Goal: Task Accomplishment & Management: Use online tool/utility

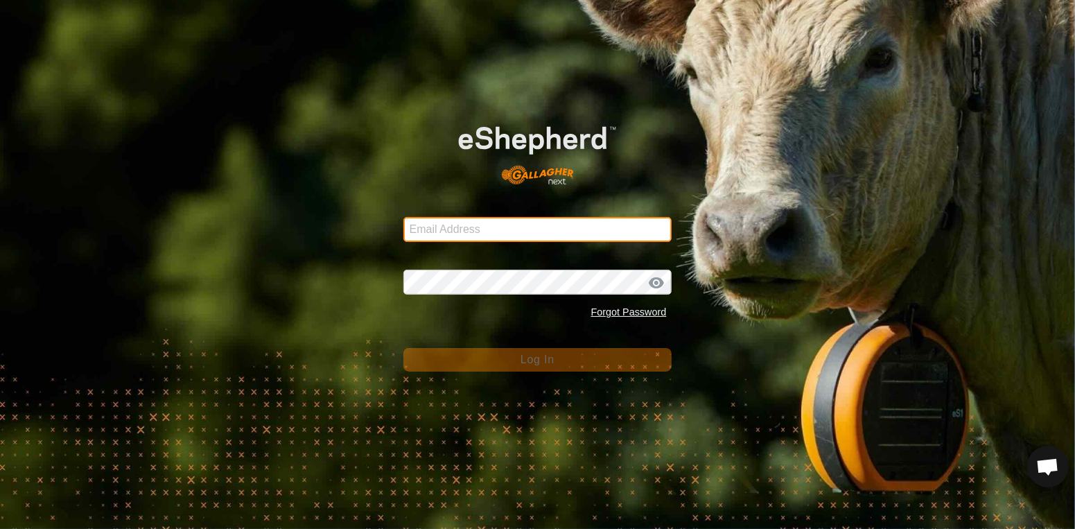
type input "Btchilders70@gmail.com"
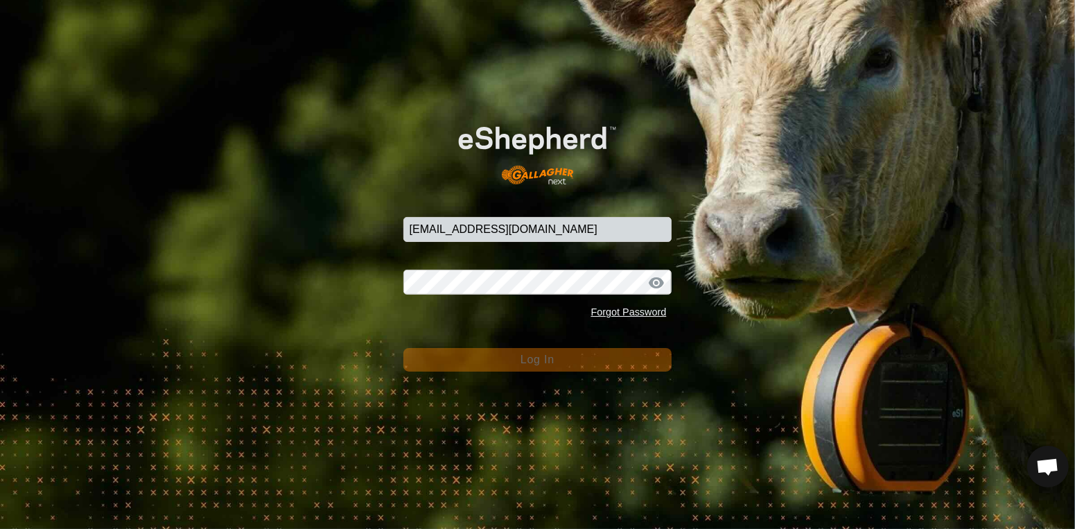
click at [520, 365] on span "Log In" at bounding box center [537, 359] width 34 height 12
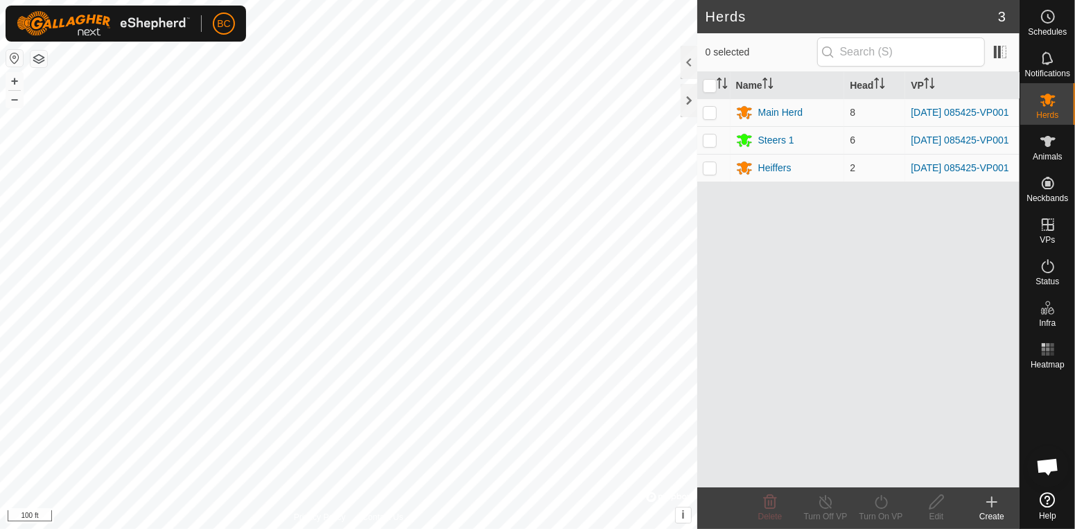
click icon
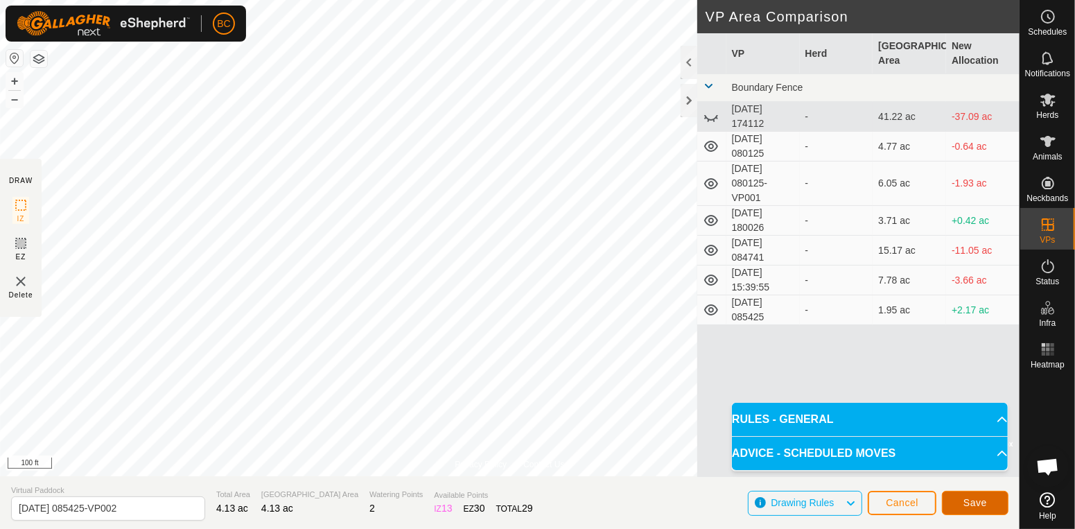
click at [988, 503] on button "Save" at bounding box center [975, 503] width 67 height 24
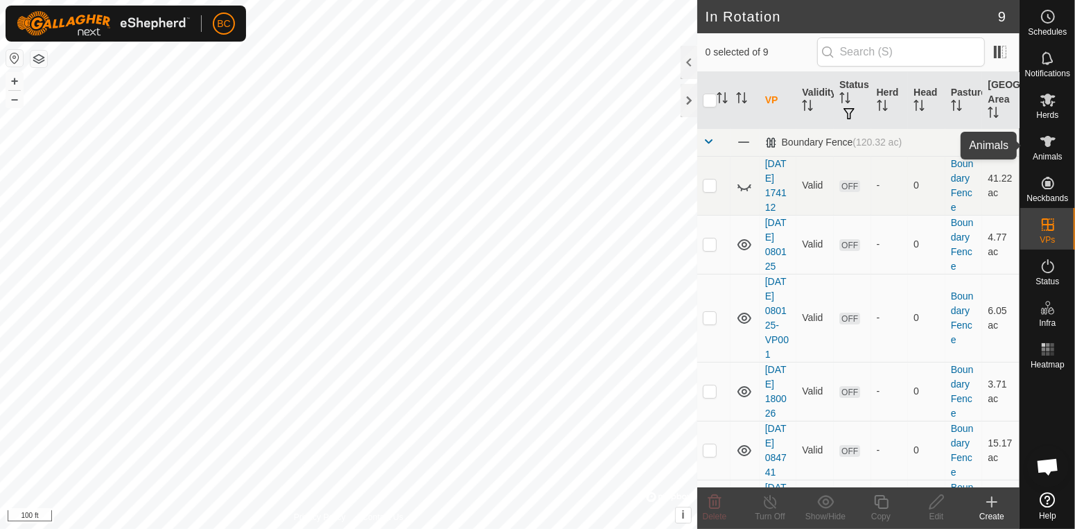
click at [1046, 146] on icon at bounding box center [1047, 141] width 15 height 11
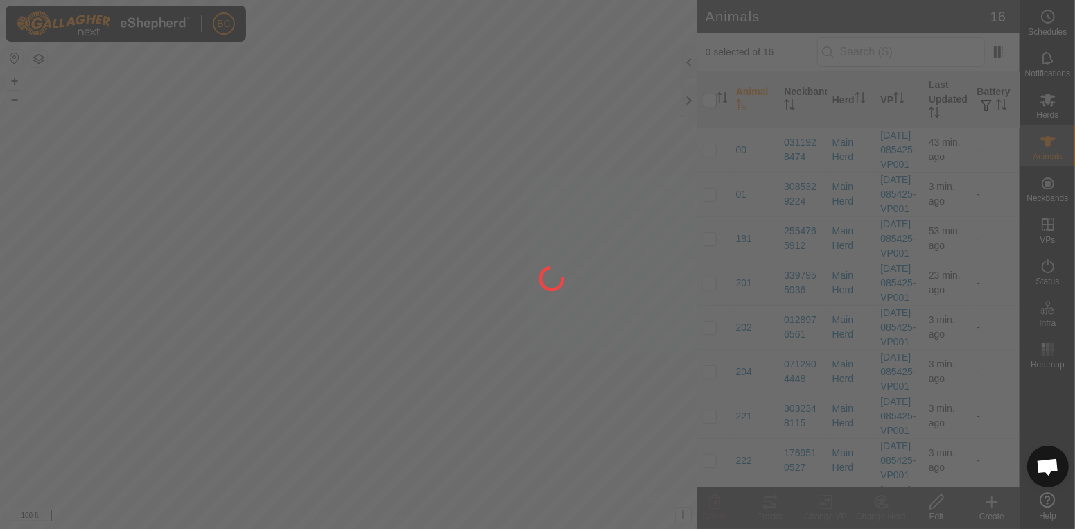
click at [709, 105] on div at bounding box center [537, 264] width 1075 height 529
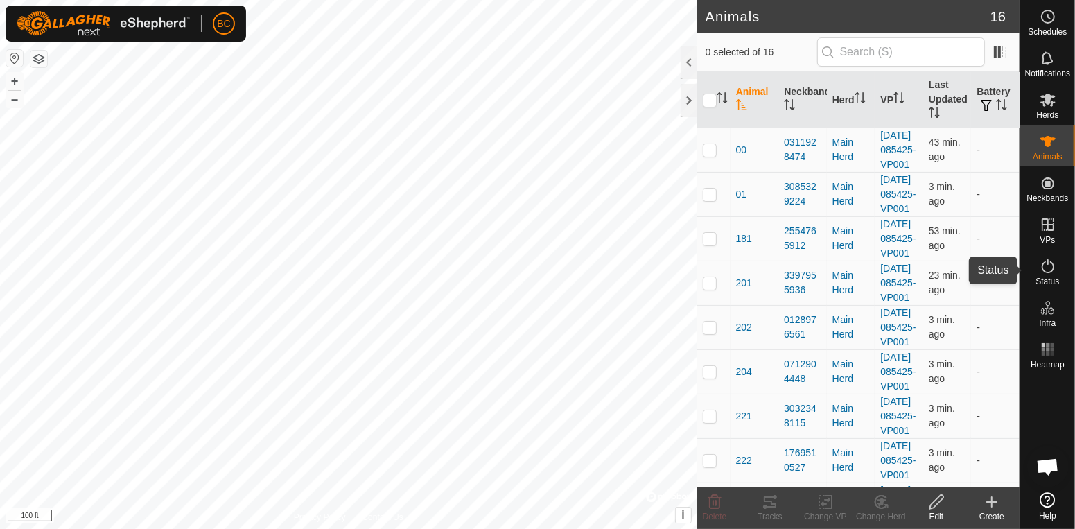
click at [1047, 261] on icon at bounding box center [1047, 266] width 12 height 14
click at [1046, 270] on icon at bounding box center [1047, 266] width 17 height 17
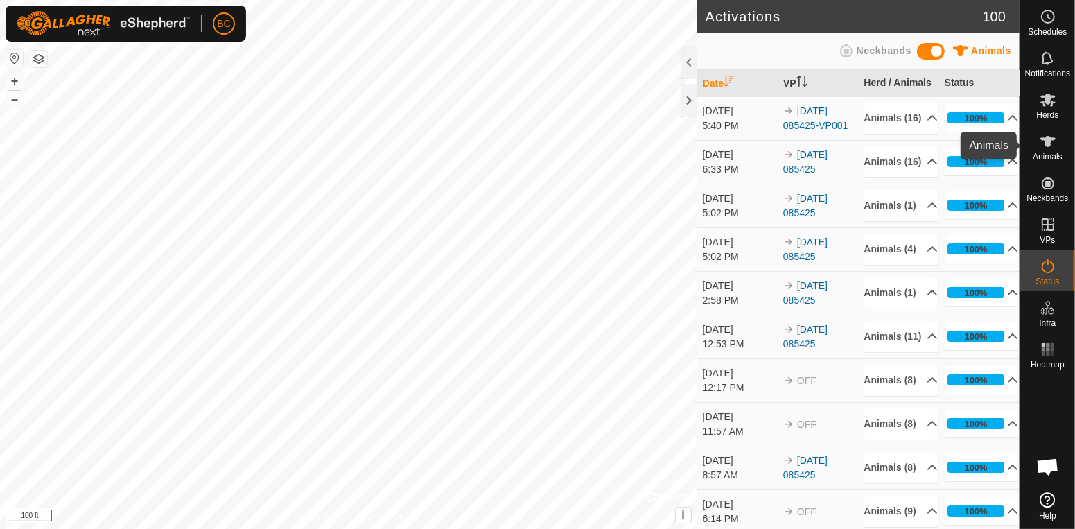
click at [1046, 157] on span "Animals" at bounding box center [1047, 156] width 30 height 8
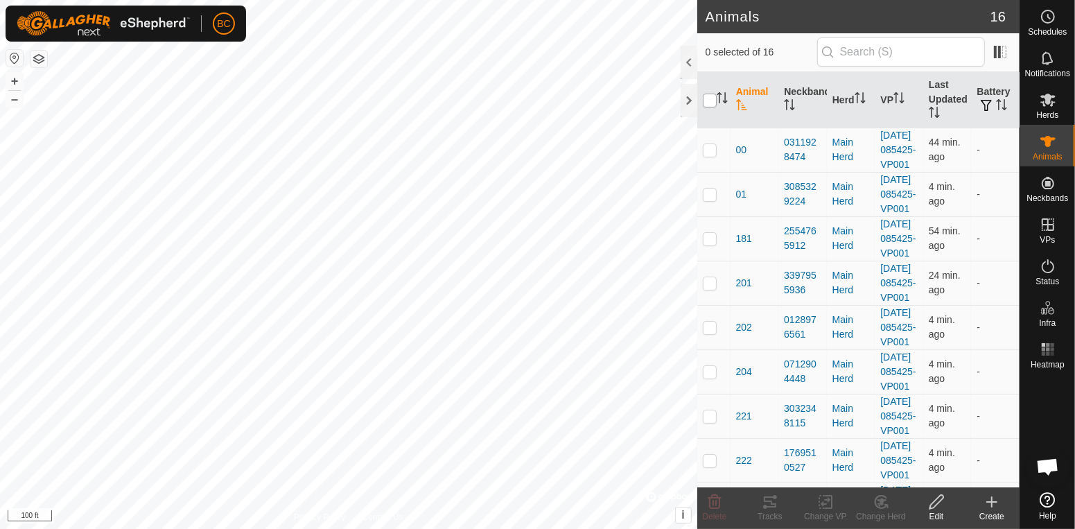
click at [708, 100] on input "checkbox" at bounding box center [710, 101] width 14 height 14
checkbox input "true"
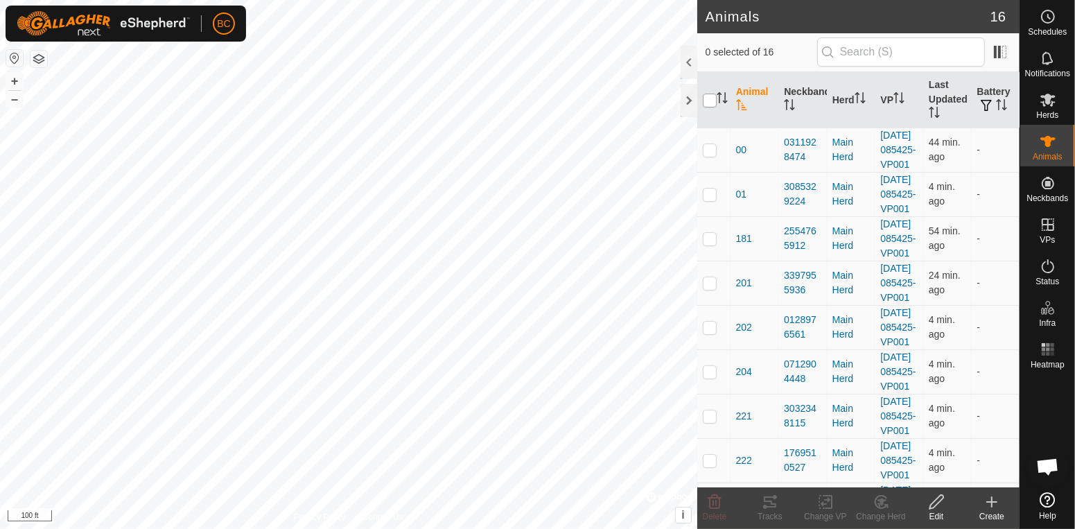
checkbox input "true"
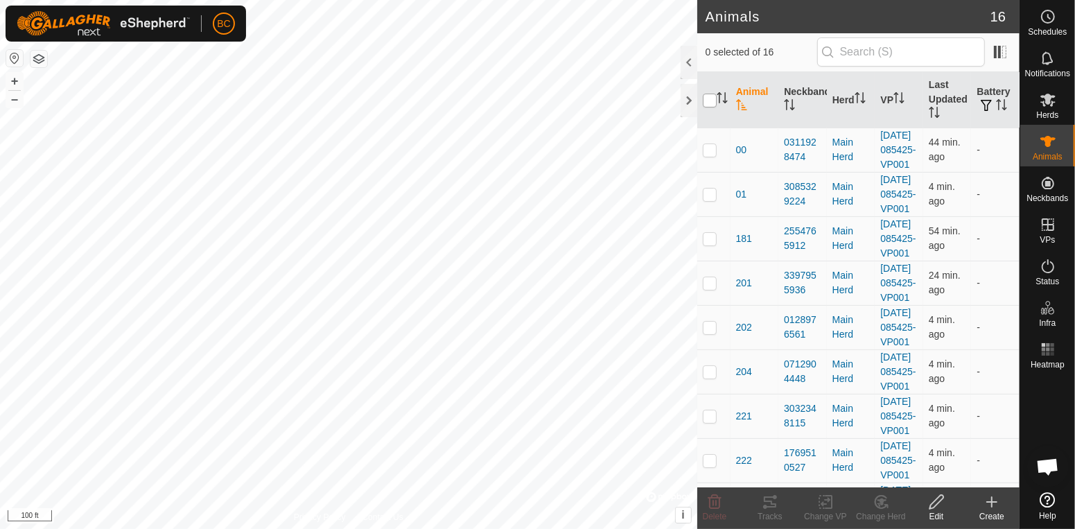
checkbox input "true"
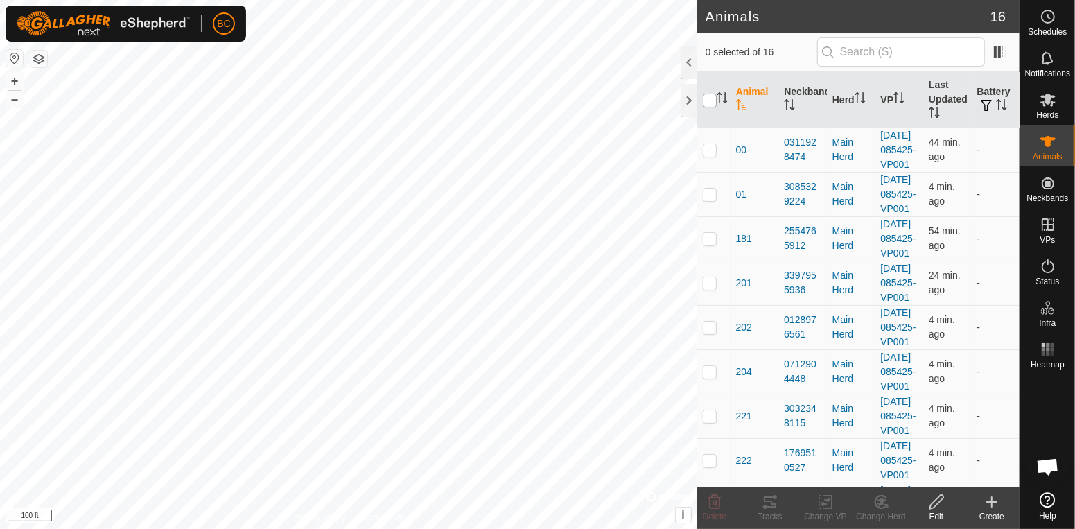
checkbox input "true"
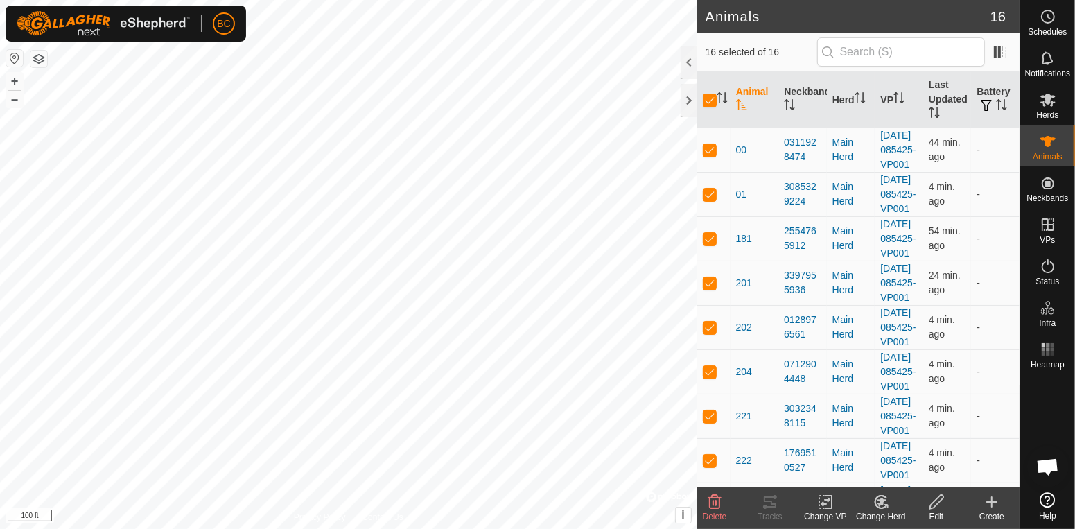
click at [829, 505] on icon at bounding box center [825, 501] width 17 height 17
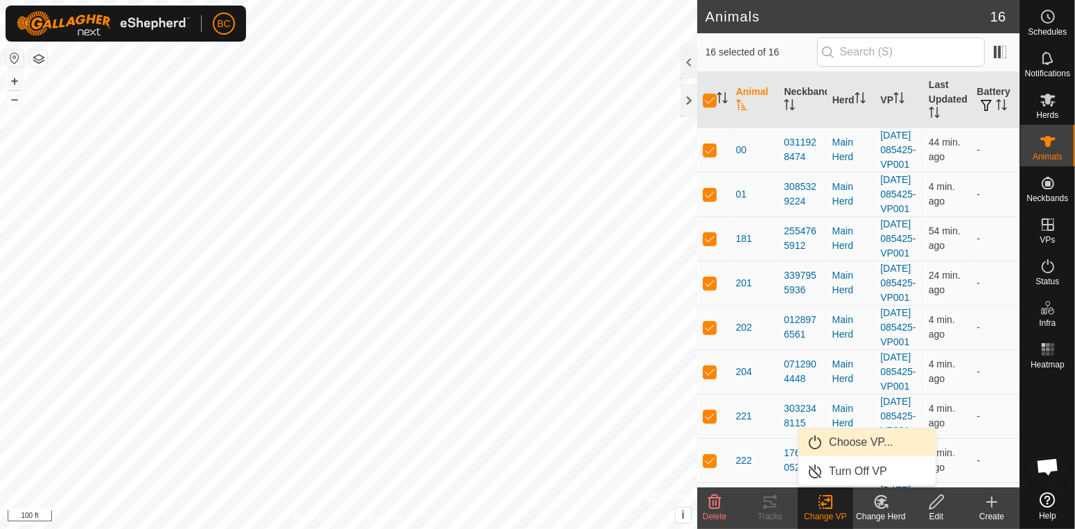
click at [841, 450] on link "Choose VP..." at bounding box center [866, 442] width 137 height 28
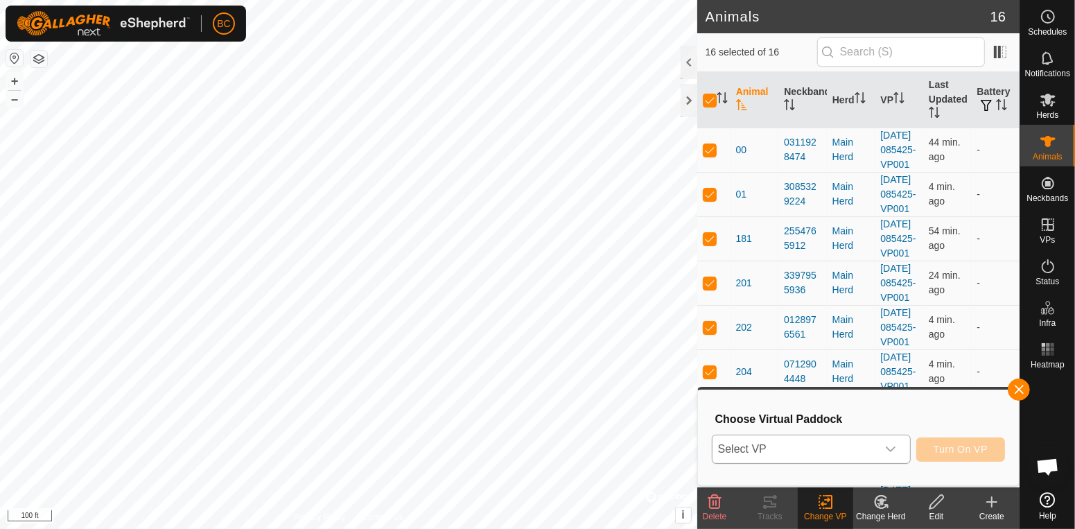
click at [890, 450] on icon "dropdown trigger" at bounding box center [891, 449] width 10 height 6
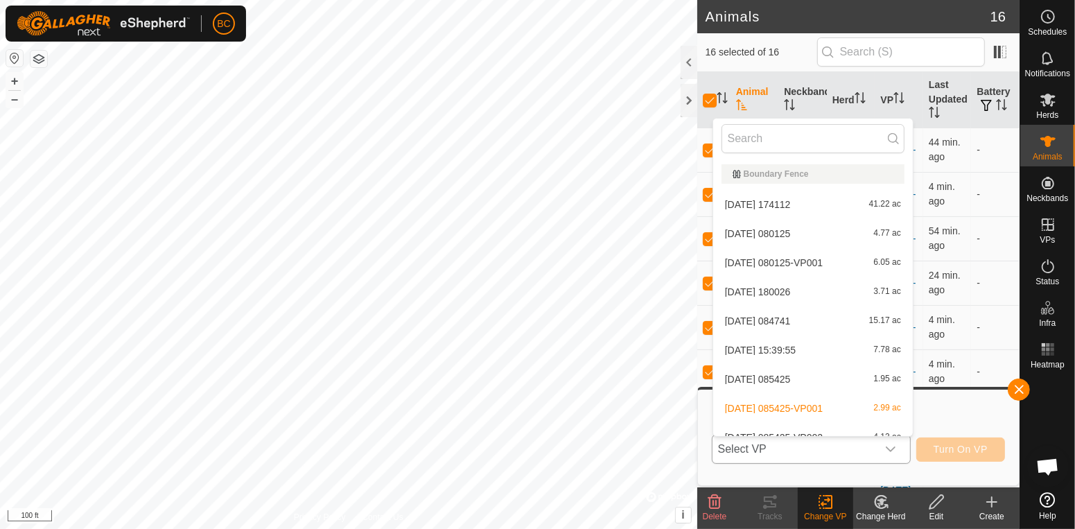
scroll to position [15, 0]
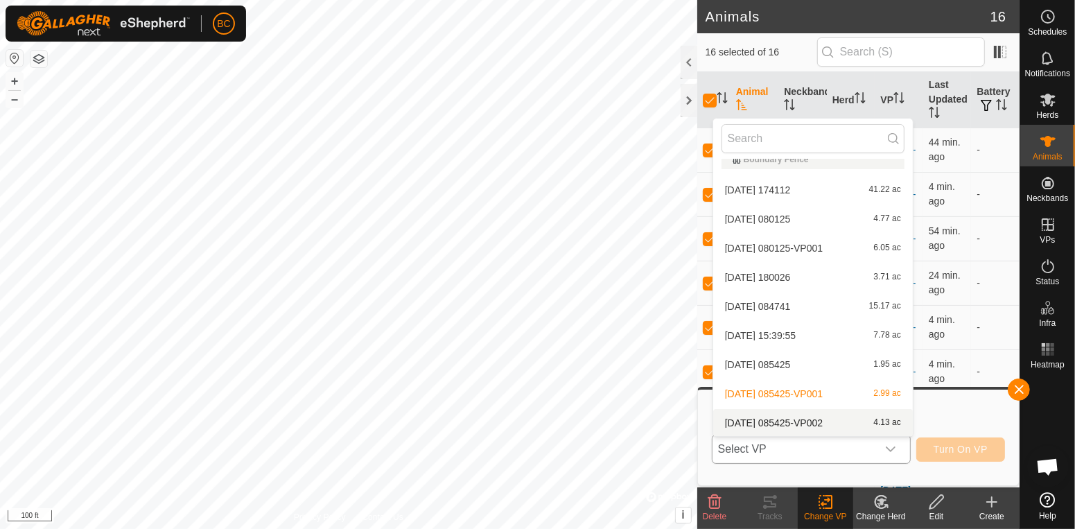
click at [863, 425] on div "2025-10-08 085425-VP002 4.13 ac" at bounding box center [812, 422] width 183 height 17
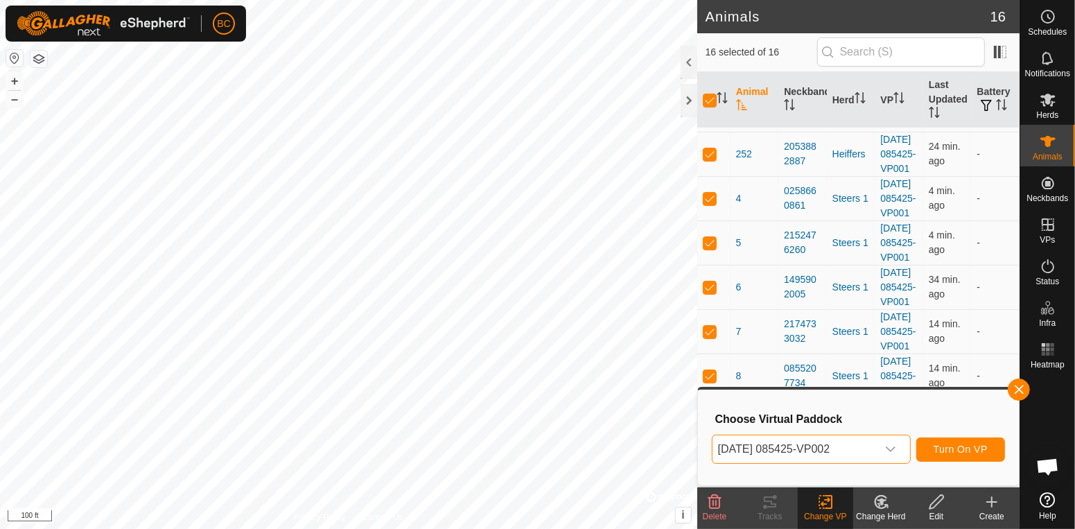
scroll to position [585, 0]
click at [892, 453] on icon "dropdown trigger" at bounding box center [890, 448] width 11 height 11
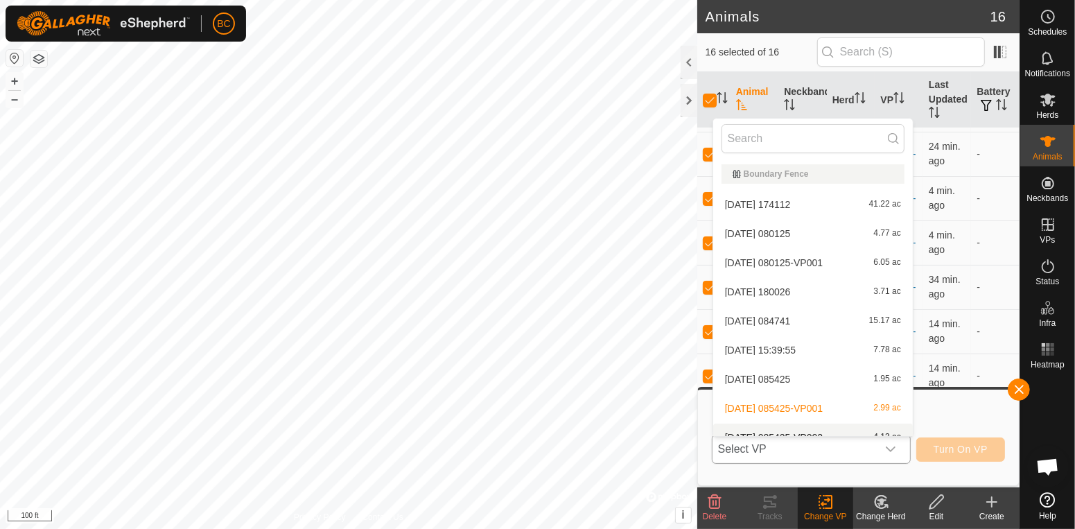
scroll to position [15, 0]
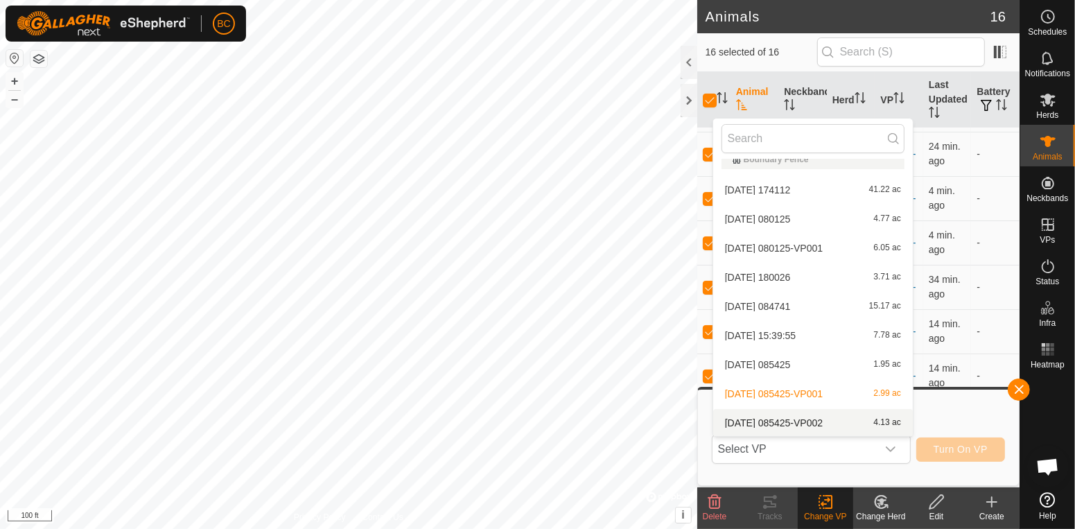
click at [886, 425] on li "2025-10-08 085425-VP002 4.13 ac" at bounding box center [813, 423] width 200 height 28
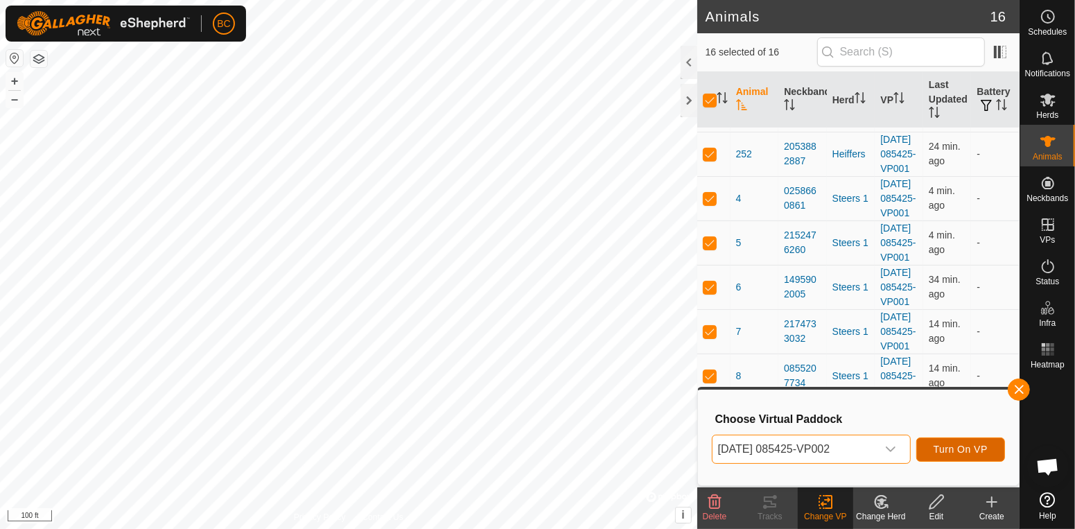
click at [940, 452] on span "Turn On VP" at bounding box center [960, 448] width 54 height 11
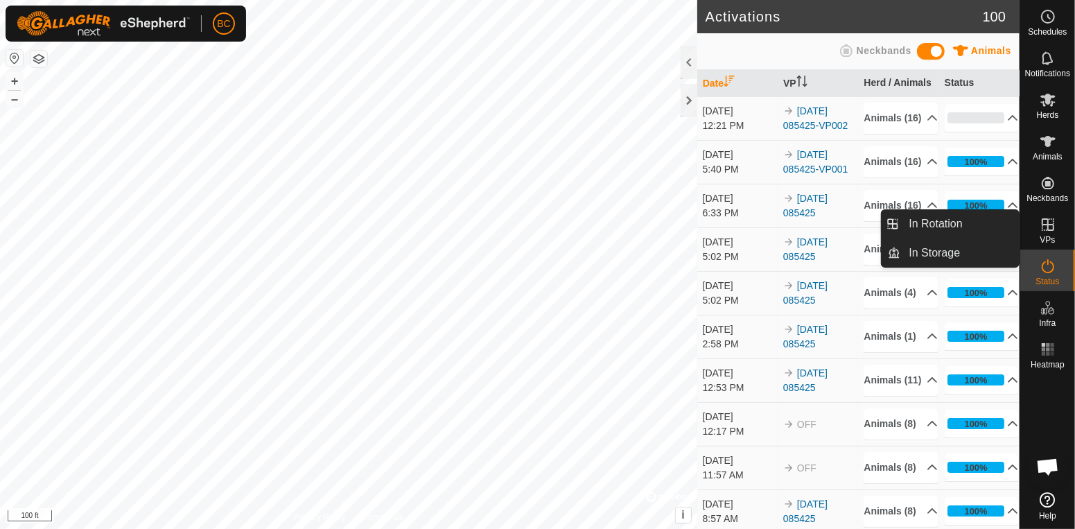
click at [1047, 236] on span "VPs" at bounding box center [1046, 240] width 15 height 8
click at [989, 225] on link "In Rotation" at bounding box center [959, 224] width 118 height 28
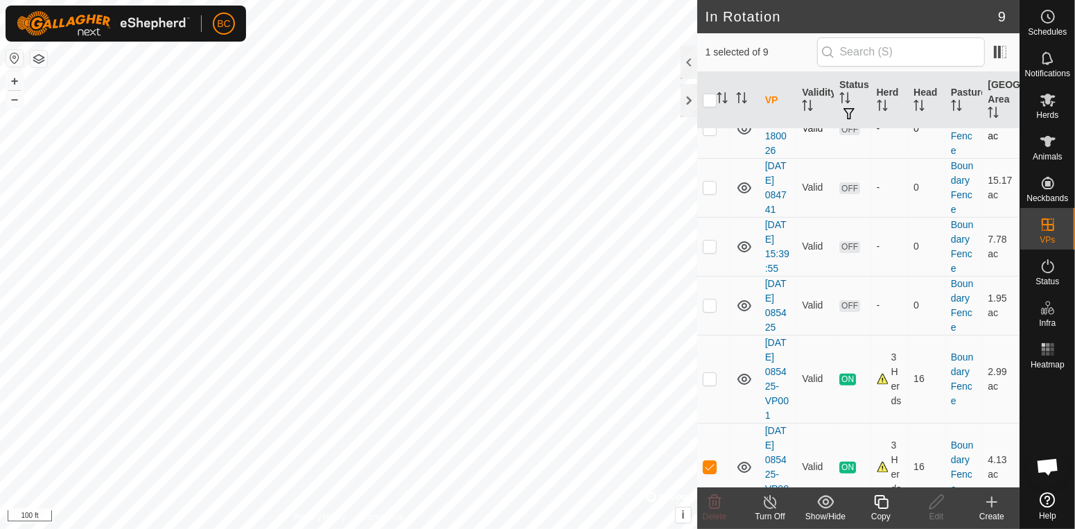
scroll to position [289, 0]
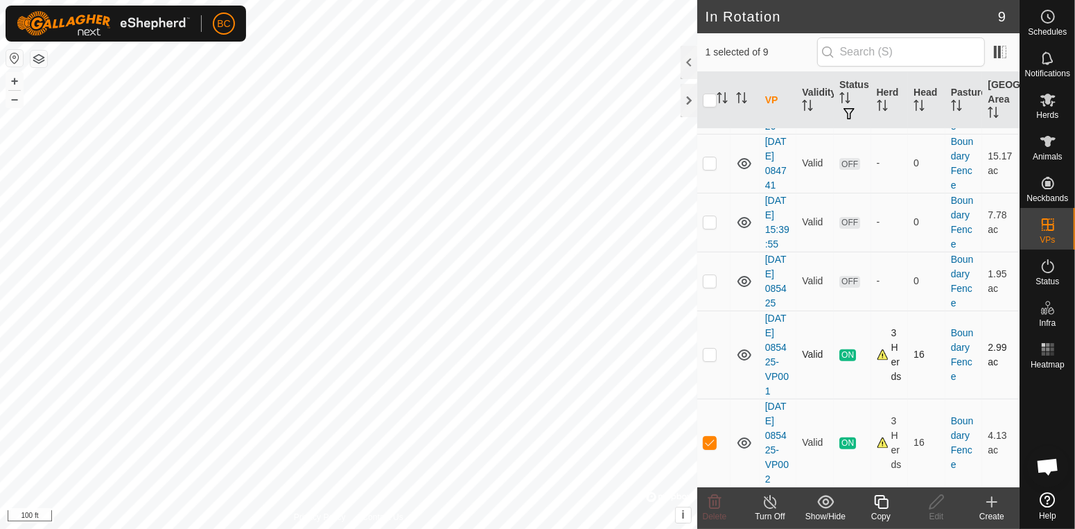
click at [711, 356] on p-checkbox at bounding box center [710, 354] width 14 height 11
checkbox input "true"
click at [712, 285] on p-checkbox at bounding box center [710, 280] width 14 height 11
click at [711, 284] on p-checkbox at bounding box center [710, 280] width 14 height 11
checkbox input "false"
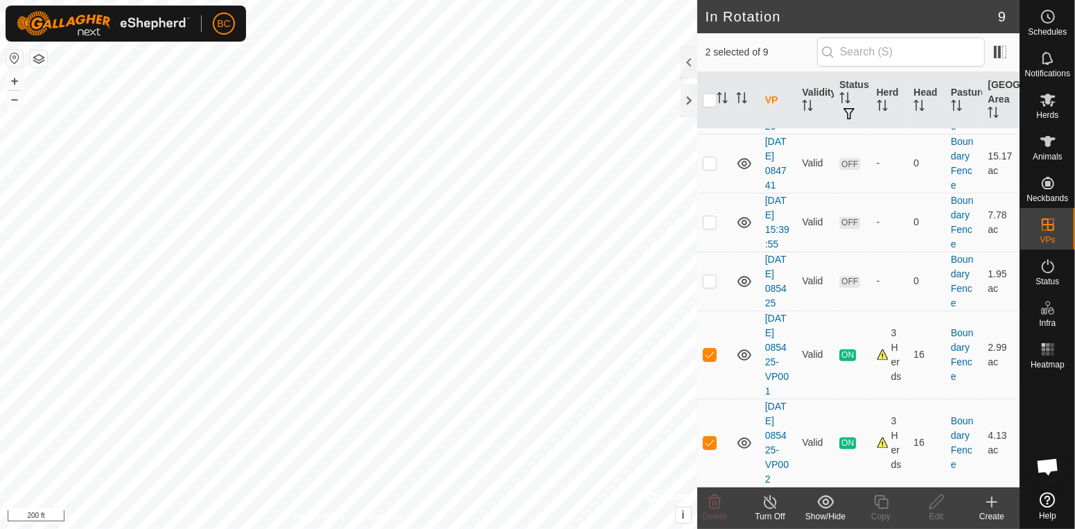
click at [823, 505] on icon at bounding box center [825, 501] width 17 height 17
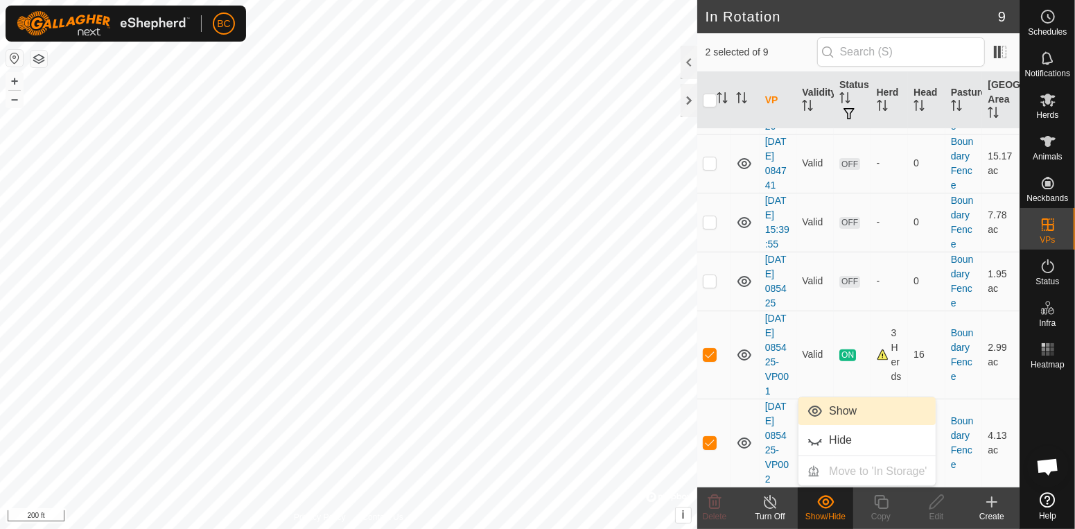
click at [831, 411] on link "Show" at bounding box center [866, 411] width 137 height 28
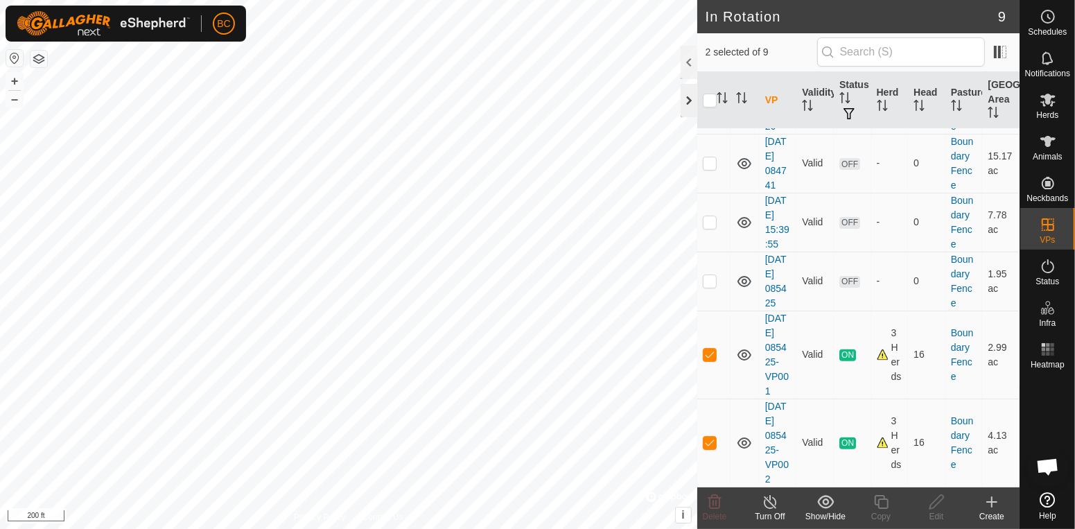
click at [688, 94] on div at bounding box center [688, 100] width 17 height 33
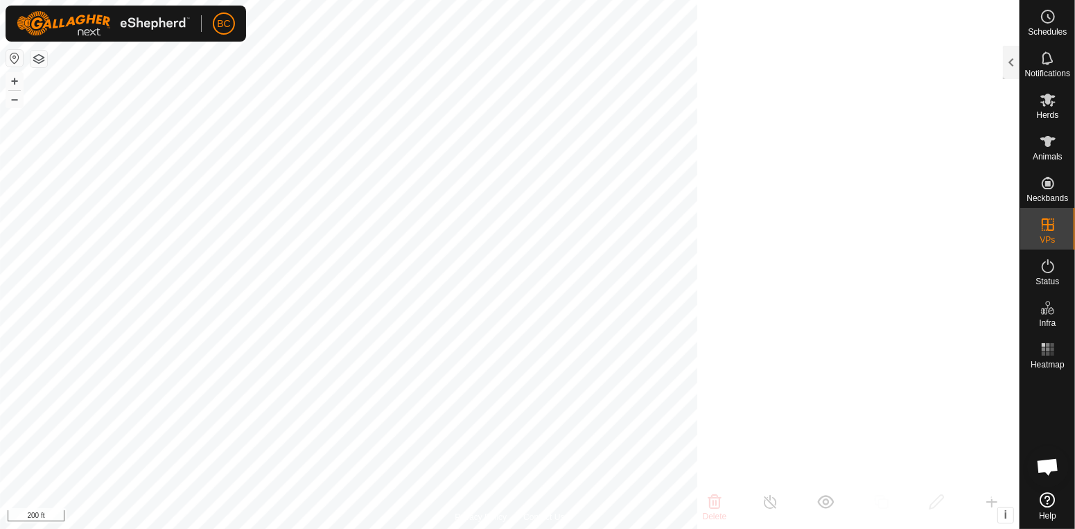
scroll to position [879, 0]
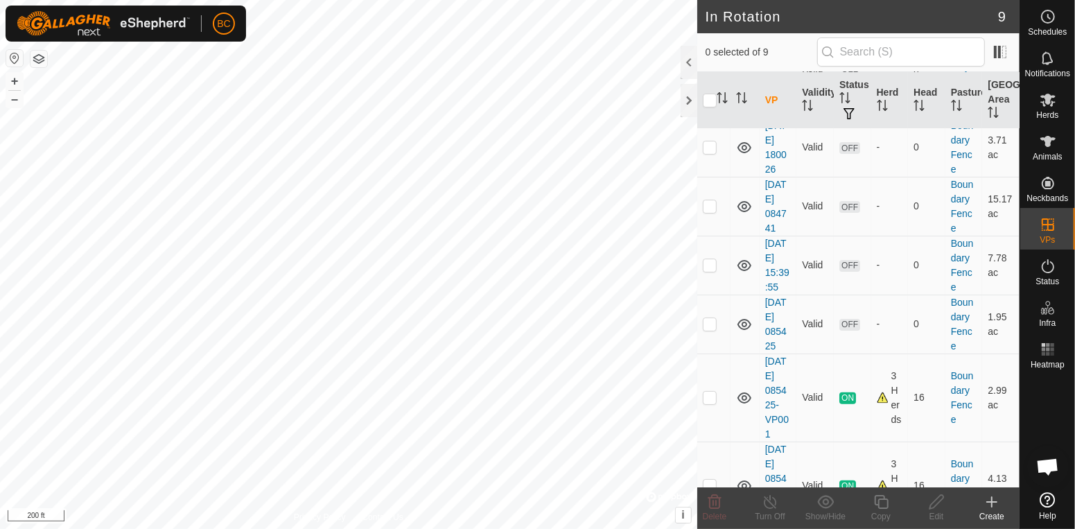
scroll to position [289, 0]
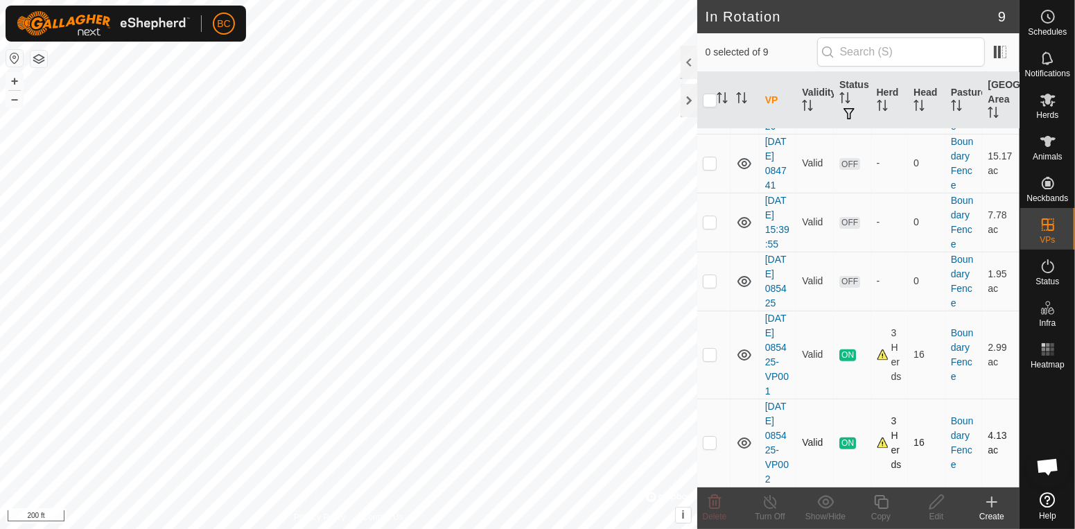
click at [713, 444] on p-checkbox at bounding box center [710, 442] width 14 height 11
checkbox input "true"
click at [877, 504] on icon at bounding box center [881, 502] width 14 height 14
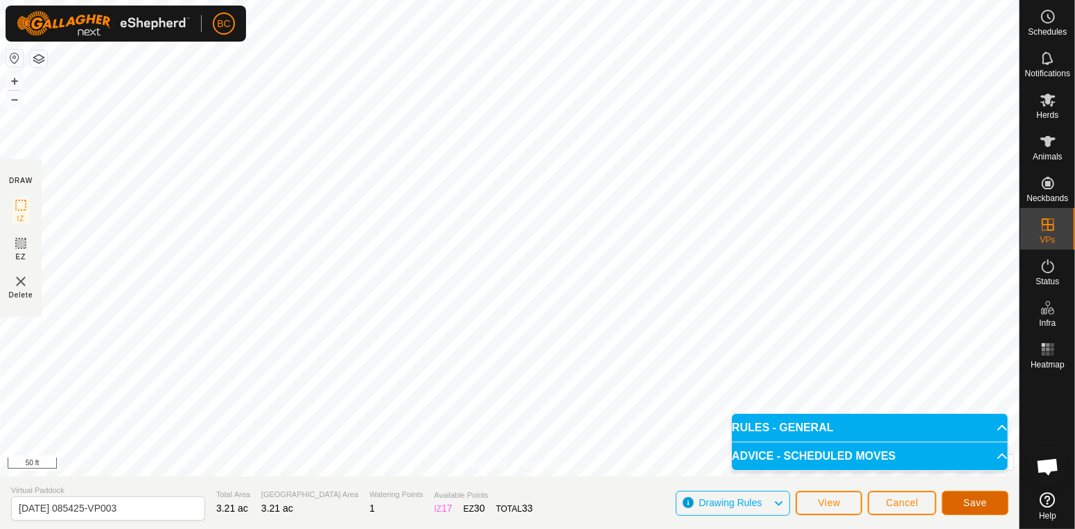
click at [961, 504] on button "Save" at bounding box center [975, 503] width 67 height 24
click at [991, 432] on p-accordion-header "RULES - GENERAL" at bounding box center [870, 428] width 276 height 28
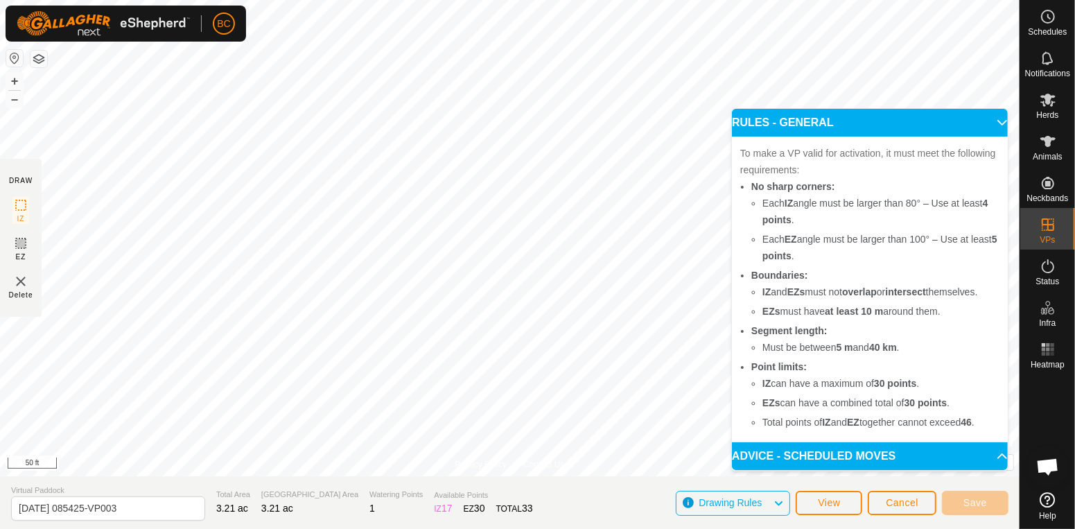
click at [990, 425] on li "Total points of IZ and EZ together cannot exceed 46 ." at bounding box center [880, 422] width 237 height 17
click at [995, 458] on p-accordion-header "ADVICE - SCHEDULED MOVES" at bounding box center [870, 456] width 276 height 28
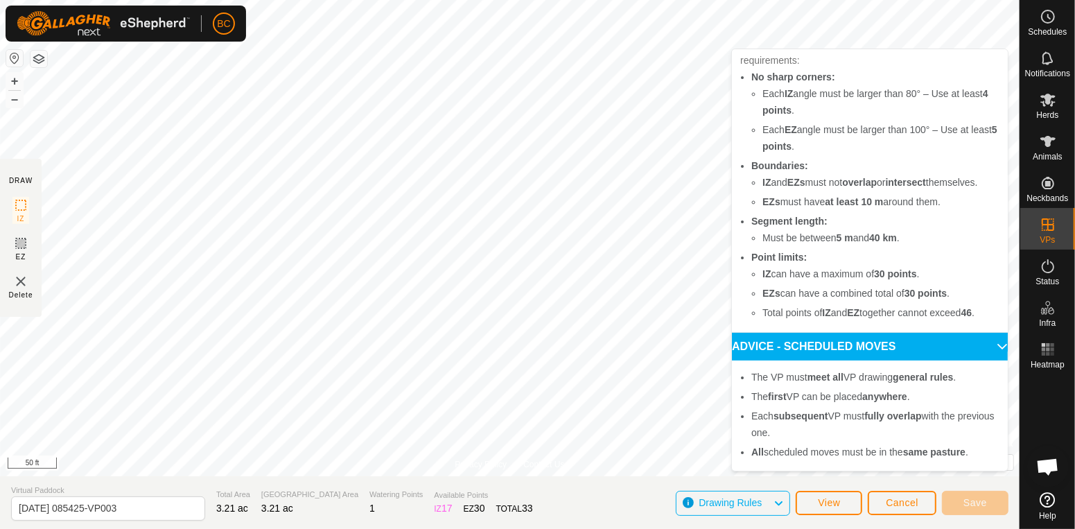
scroll to position [51, 0]
click at [817, 501] on button "View" at bounding box center [828, 503] width 67 height 24
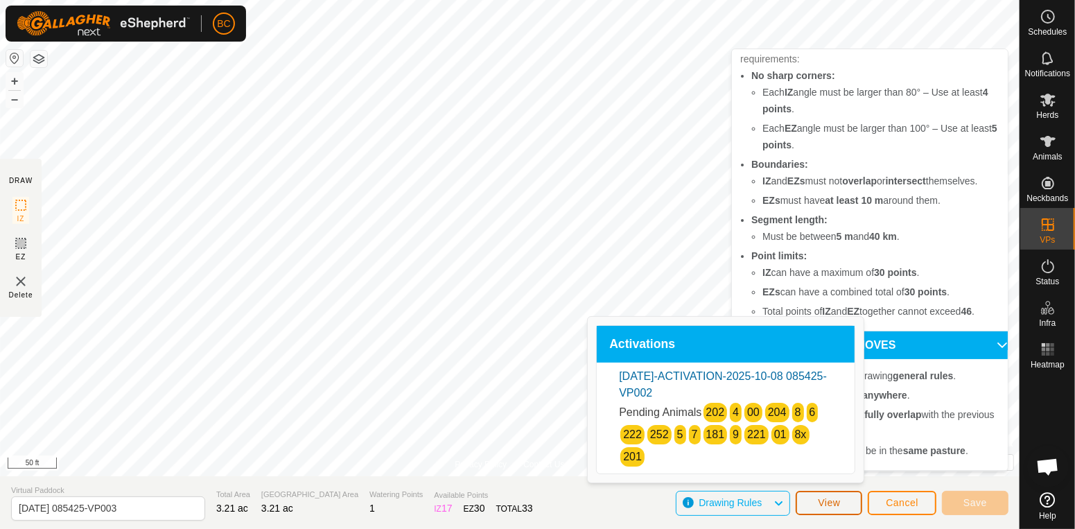
click at [817, 501] on button "View" at bounding box center [828, 503] width 67 height 24
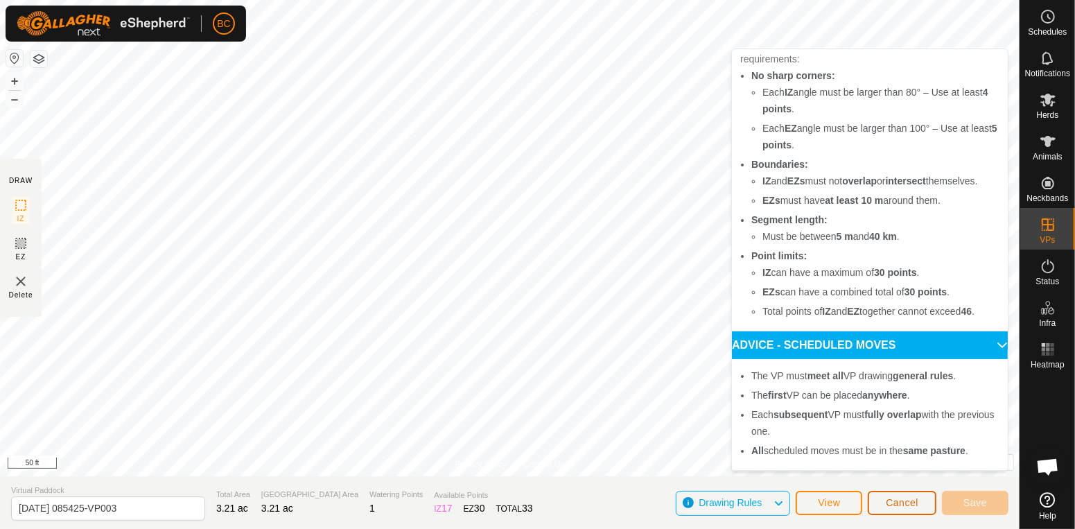
click at [892, 507] on span "Cancel" at bounding box center [902, 502] width 33 height 11
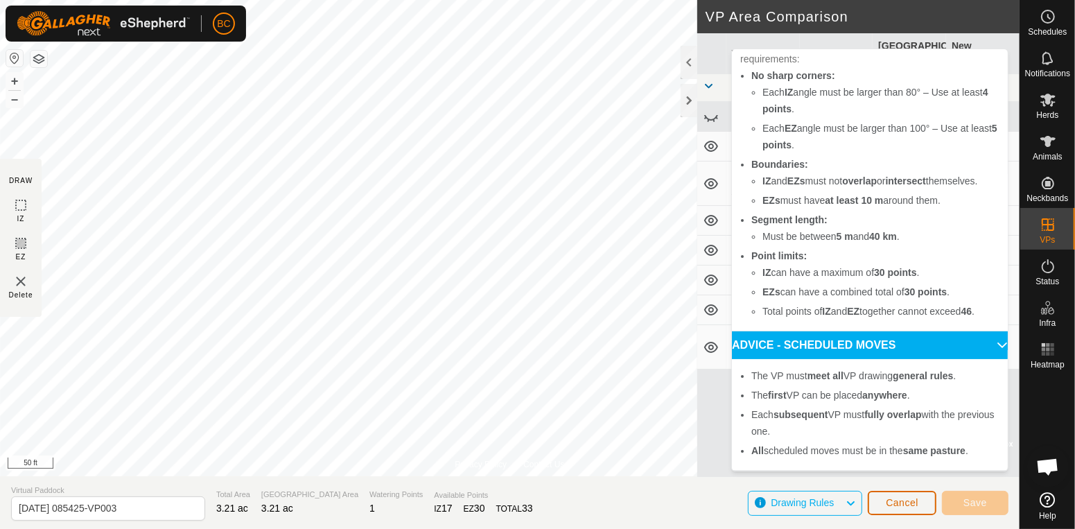
click at [883, 504] on button "Cancel" at bounding box center [902, 503] width 69 height 24
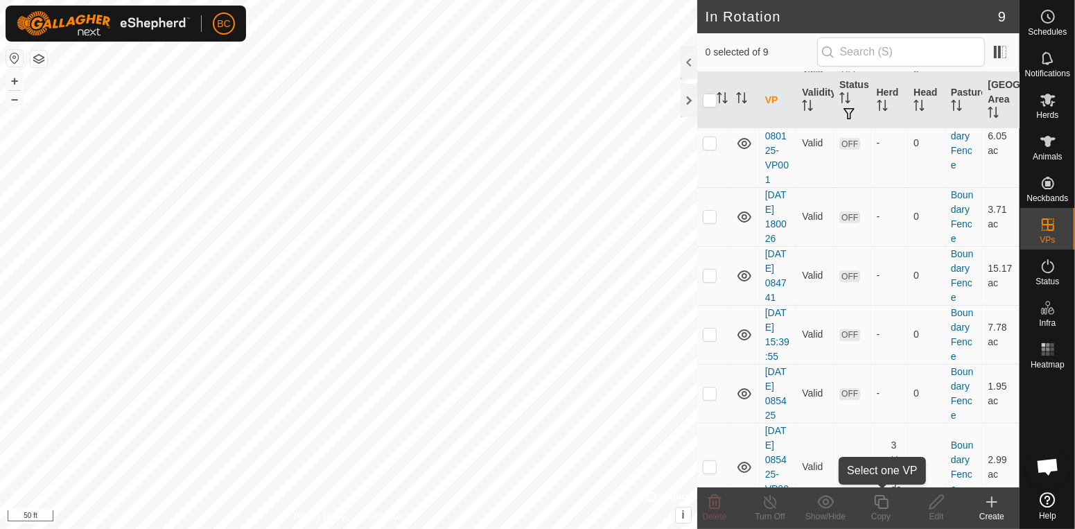
scroll to position [289, 0]
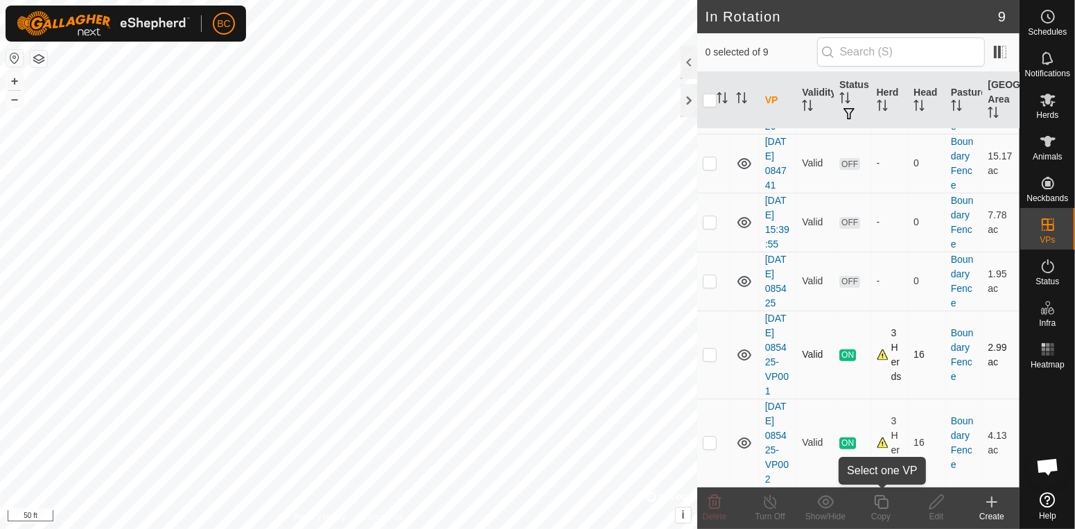
click at [712, 346] on td at bounding box center [713, 354] width 33 height 88
checkbox input "true"
click at [881, 511] on div "Copy" at bounding box center [880, 516] width 55 height 12
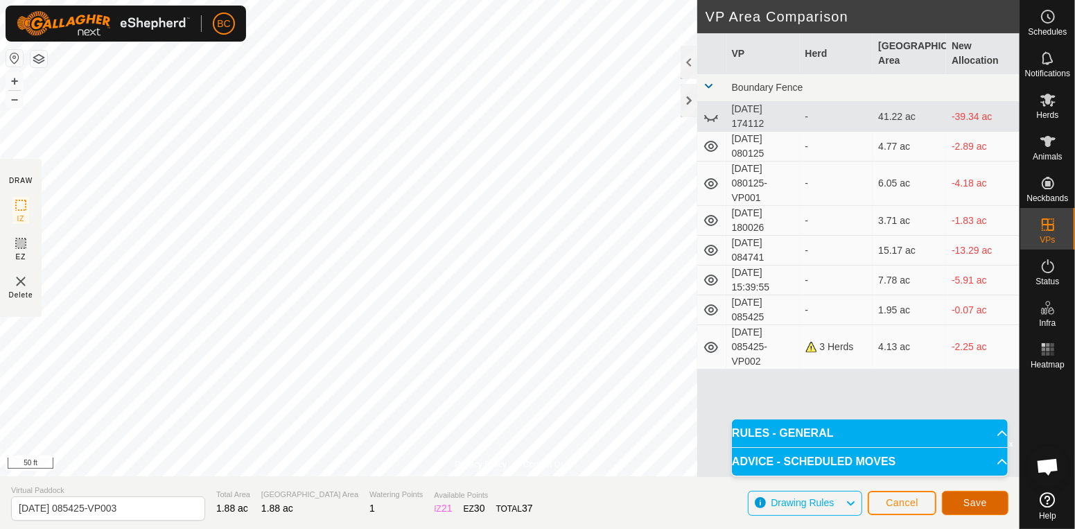
click at [974, 502] on span "Save" at bounding box center [975, 502] width 24 height 11
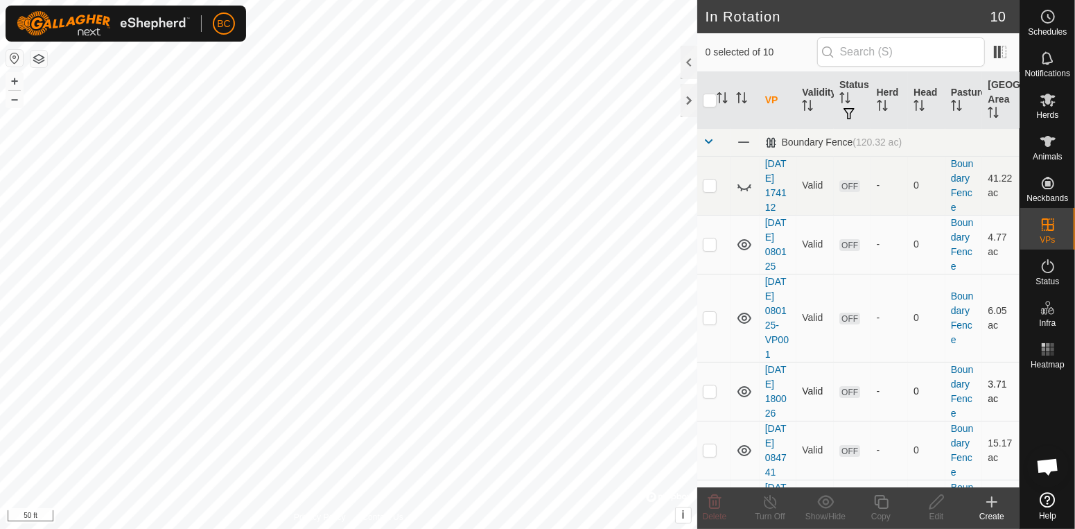
click at [710, 394] on p-checkbox at bounding box center [710, 390] width 14 height 11
checkbox input "true"
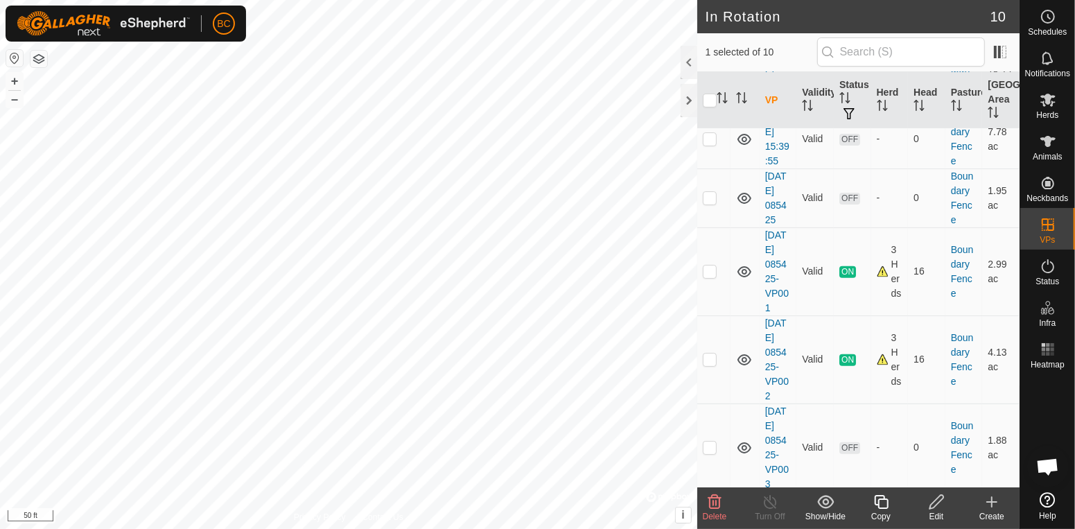
scroll to position [378, 0]
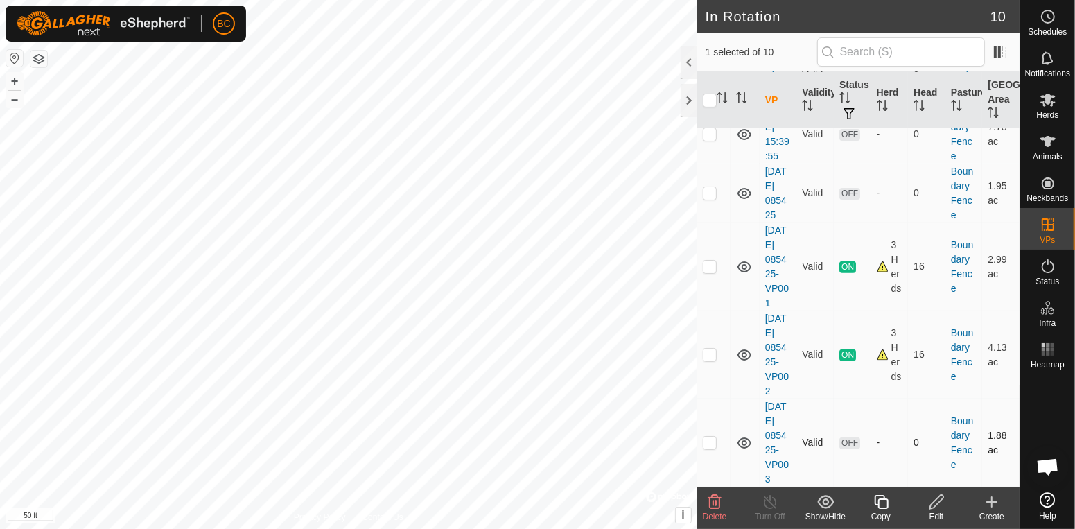
click at [716, 448] on td at bounding box center [713, 442] width 33 height 88
checkbox input "true"
click at [711, 270] on p-checkbox at bounding box center [710, 266] width 14 height 11
checkbox input "true"
click at [712, 354] on p-checkbox at bounding box center [710, 354] width 14 height 11
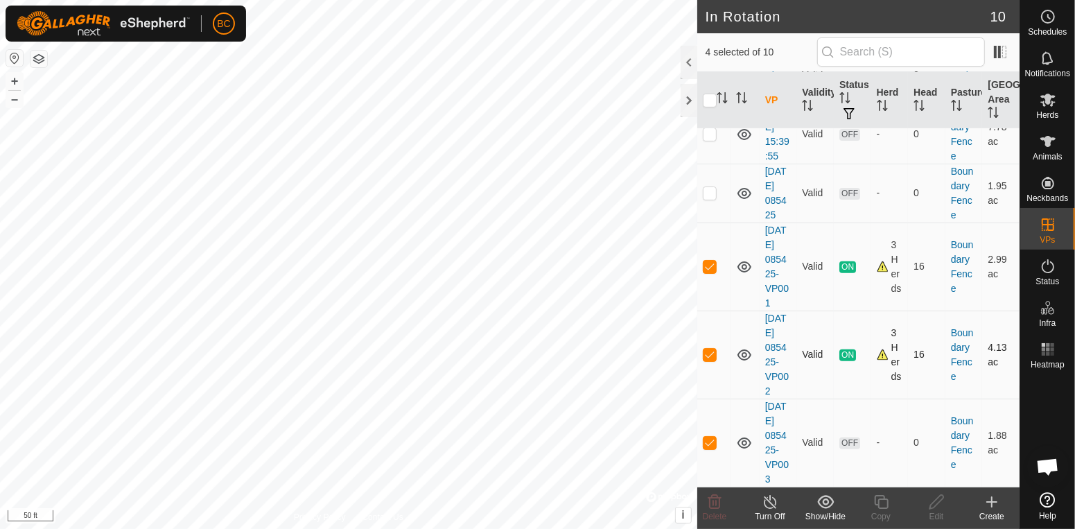
checkbox input "true"
click at [710, 446] on p-checkbox at bounding box center [710, 442] width 14 height 11
click at [708, 444] on p-checkbox at bounding box center [710, 442] width 14 height 11
checkbox input "false"
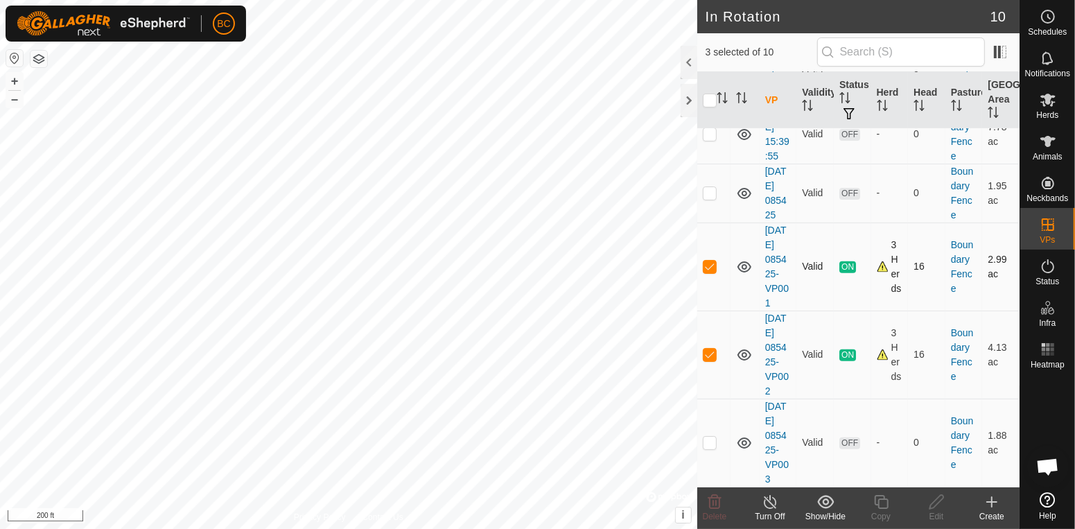
click at [713, 267] on p-checkbox at bounding box center [710, 266] width 14 height 11
checkbox input "false"
click at [711, 442] on p-checkbox at bounding box center [710, 442] width 14 height 11
checkbox input "true"
click at [712, 362] on td at bounding box center [713, 354] width 33 height 88
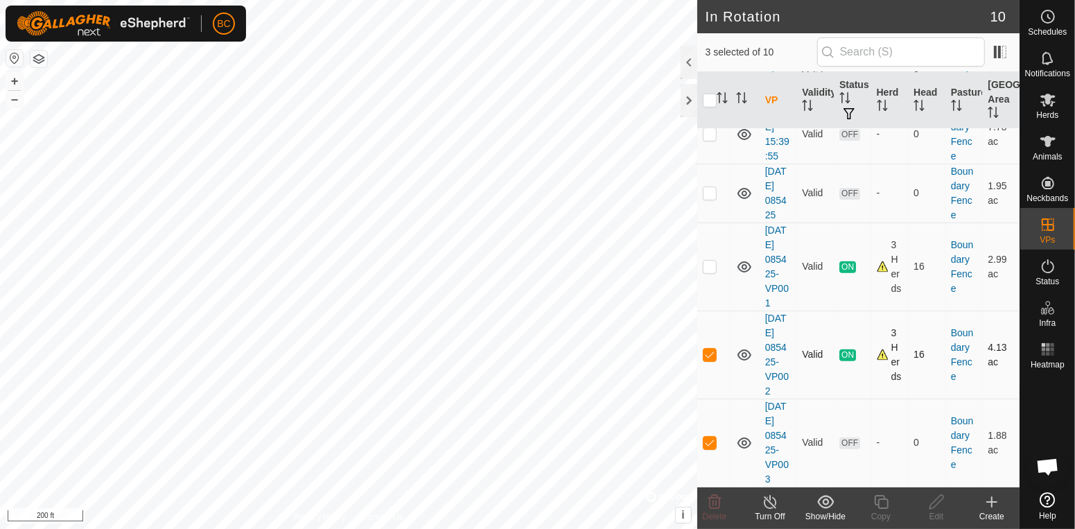
checkbox input "false"
click at [774, 434] on link "[DATE] 085425-VP003" at bounding box center [777, 443] width 24 height 84
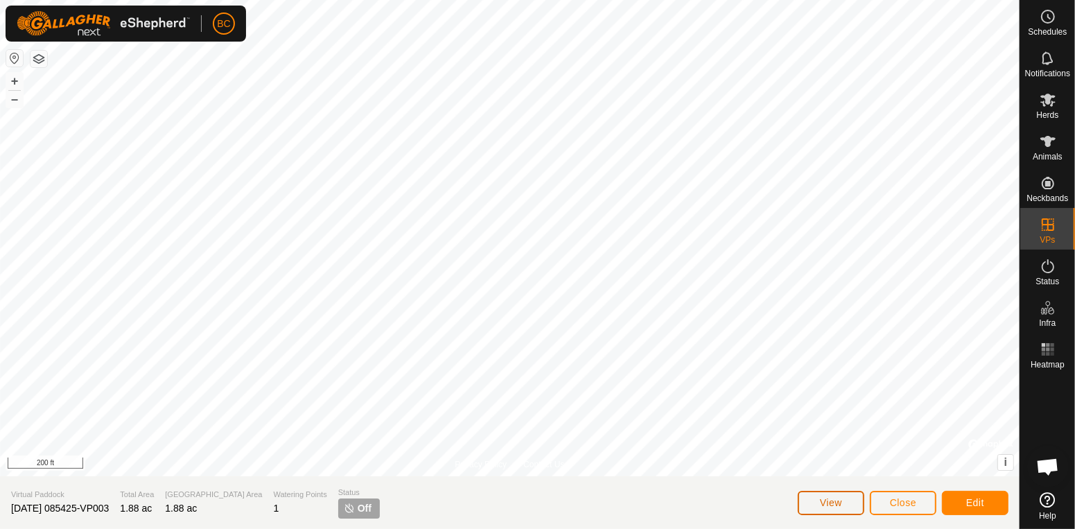
click at [827, 509] on button "View" at bounding box center [831, 503] width 67 height 24
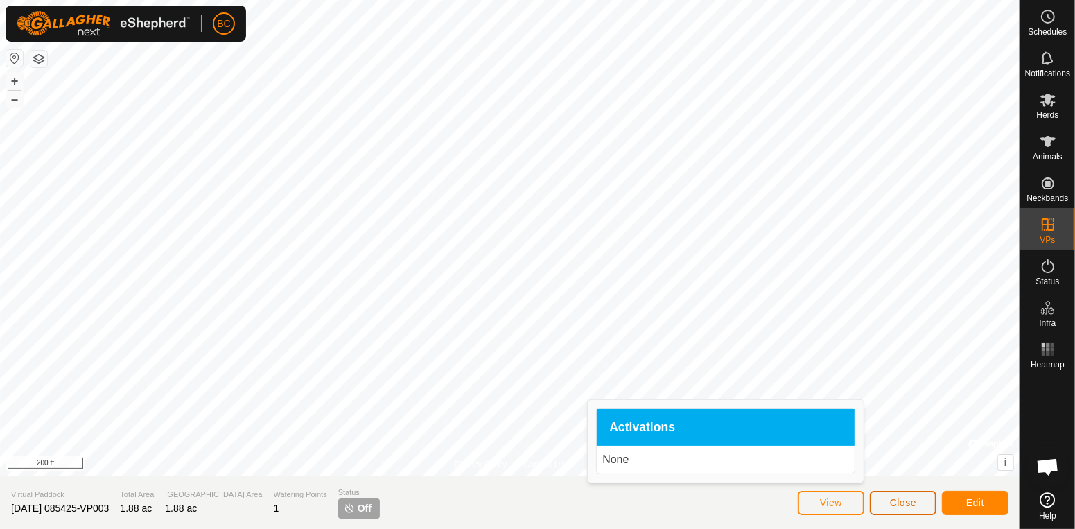
click at [910, 507] on span "Close" at bounding box center [903, 502] width 26 height 11
